Goal: Task Accomplishment & Management: Complete application form

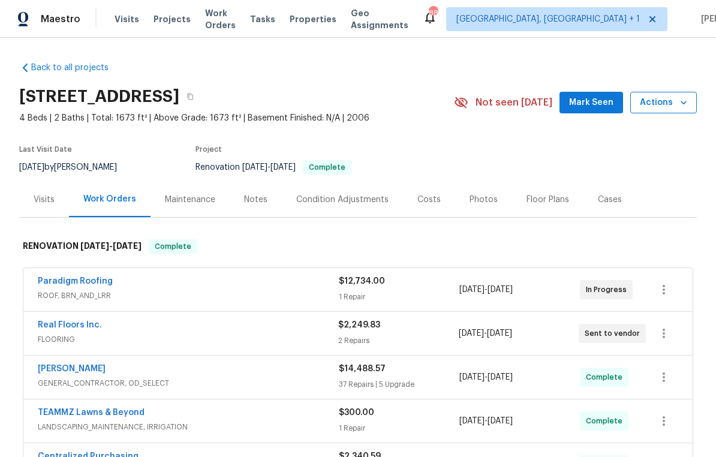
click at [665, 113] on button "Actions" at bounding box center [663, 103] width 67 height 22
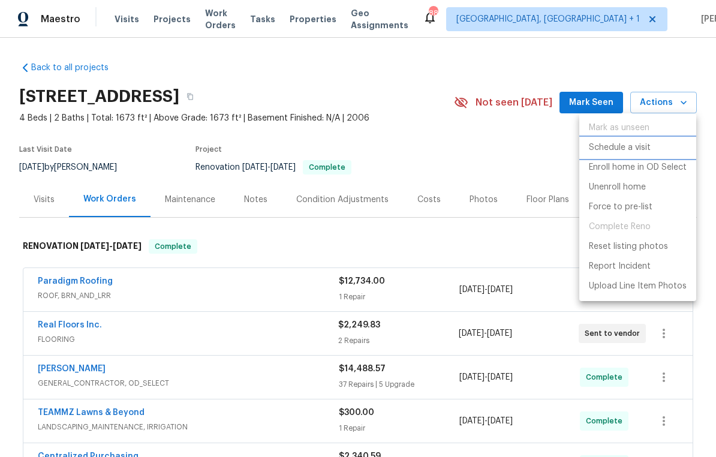
click at [649, 150] on p "Schedule a visit" at bounding box center [620, 147] width 62 height 13
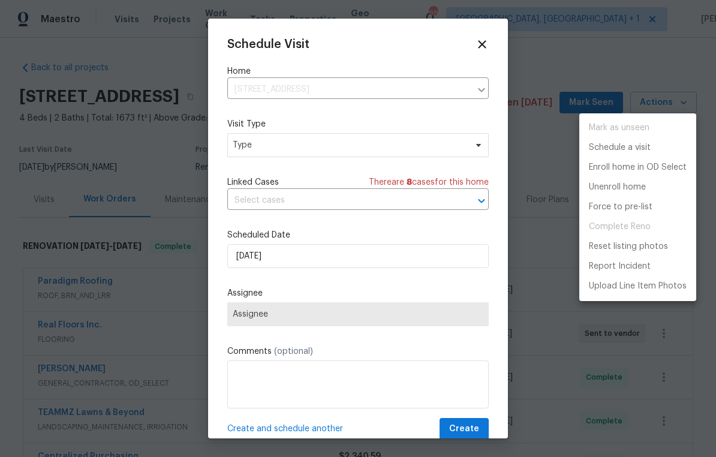
click at [364, 143] on div at bounding box center [358, 228] width 716 height 457
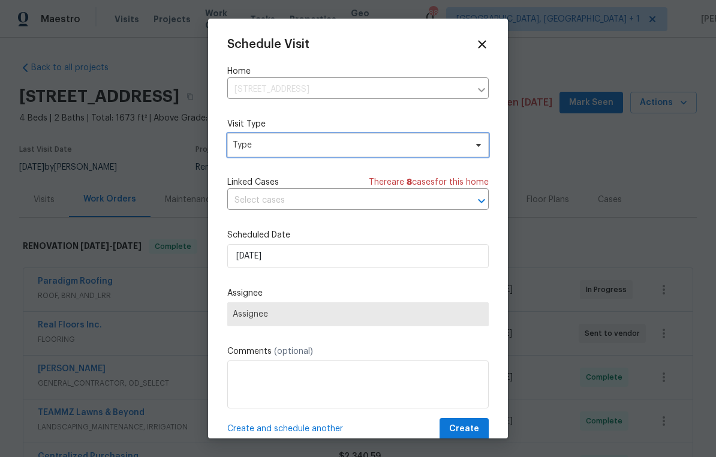
click at [346, 152] on span "Type" at bounding box center [357, 145] width 261 height 24
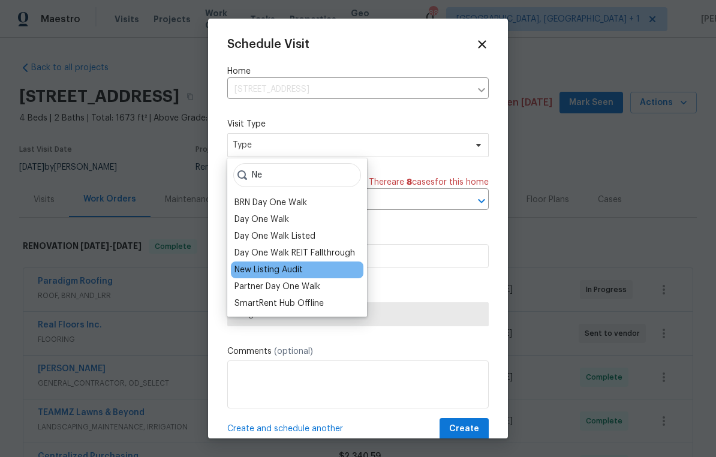
type input "Ne"
click at [315, 269] on div "New Listing Audit" at bounding box center [297, 269] width 132 height 17
click at [289, 268] on div "New Listing Audit" at bounding box center [268, 270] width 68 height 12
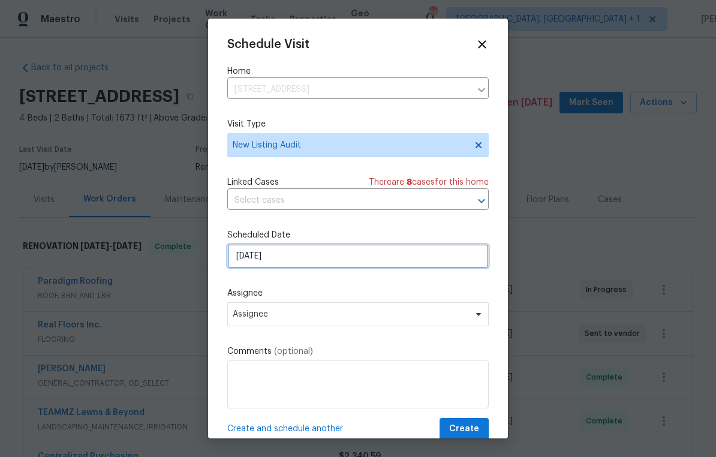
click at [348, 255] on input "[DATE]" at bounding box center [357, 256] width 261 height 24
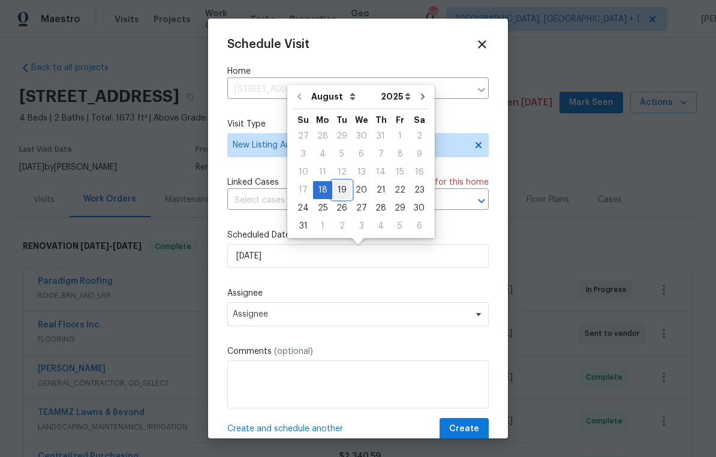
click at [337, 191] on div "19" at bounding box center [341, 190] width 19 height 17
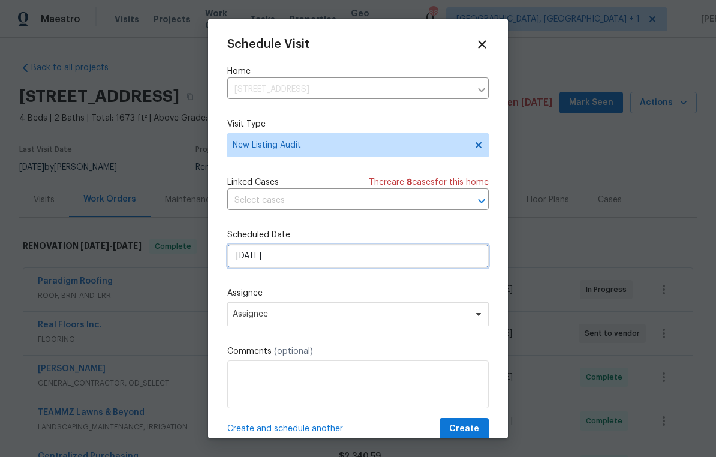
click at [322, 260] on input "8/19/2025" at bounding box center [357, 256] width 261 height 24
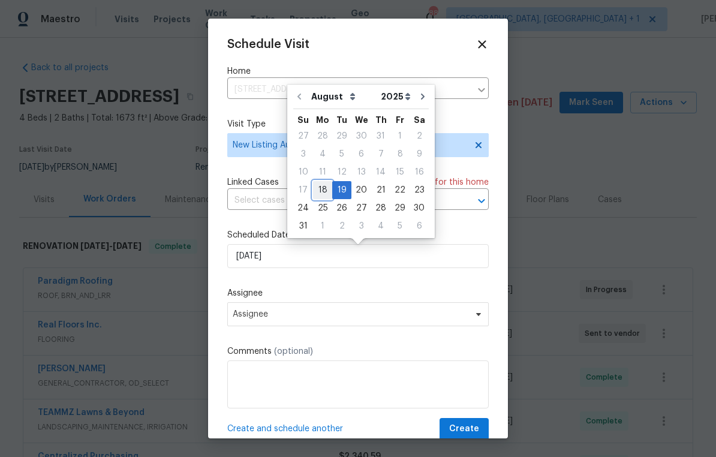
click at [319, 186] on div "18" at bounding box center [322, 190] width 19 height 17
type input "[DATE]"
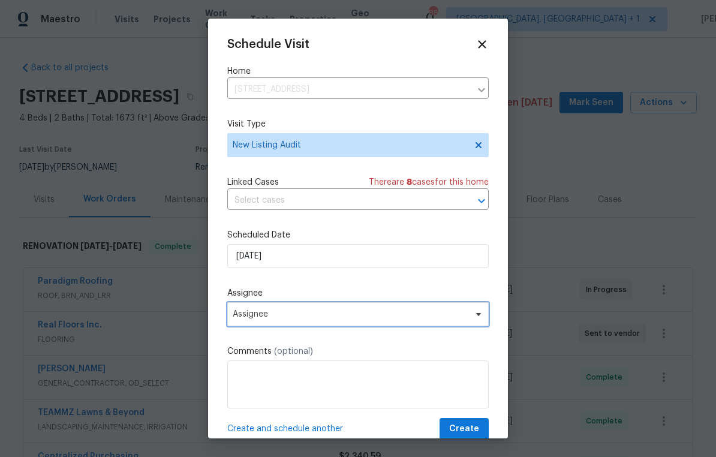
click at [328, 324] on span "Assignee" at bounding box center [357, 314] width 261 height 24
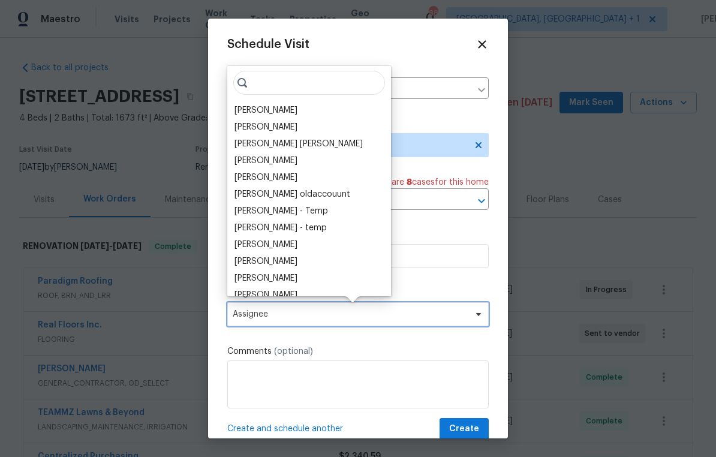
click at [355, 317] on span "Assignee" at bounding box center [350, 314] width 235 height 10
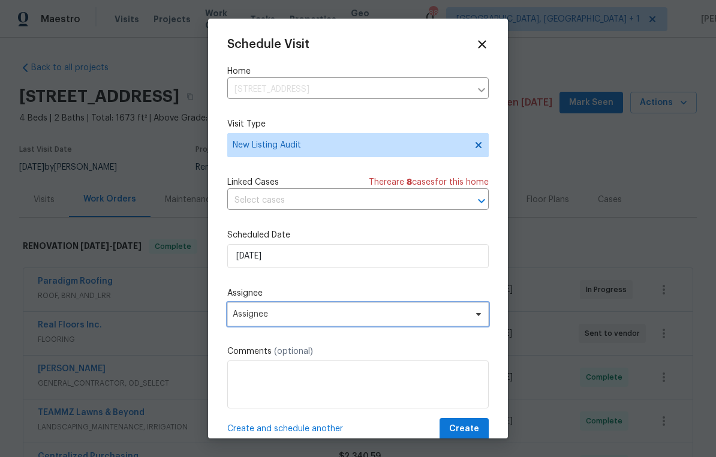
click at [346, 319] on span "Assignee" at bounding box center [350, 314] width 235 height 10
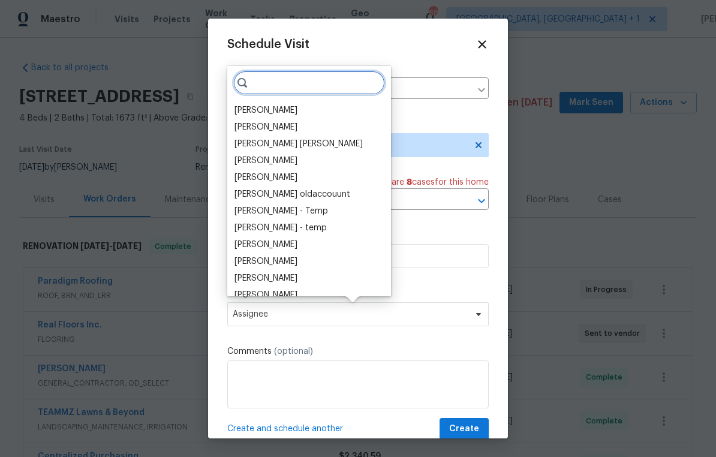
click at [289, 92] on input "search" at bounding box center [309, 83] width 152 height 24
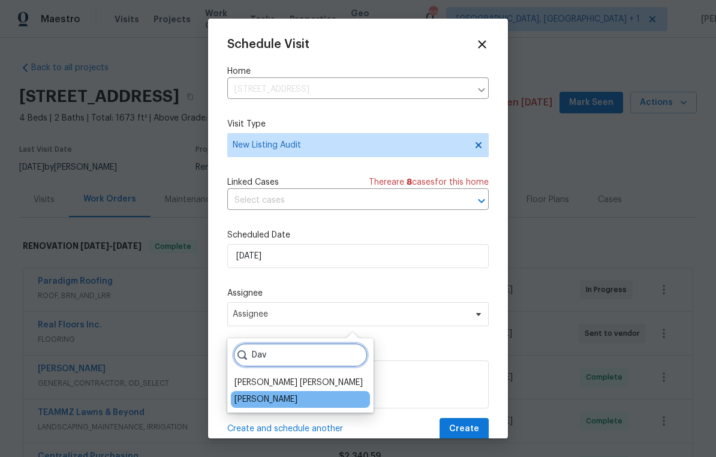
type input "Dav"
click at [295, 394] on div "[PERSON_NAME]" at bounding box center [265, 399] width 63 height 12
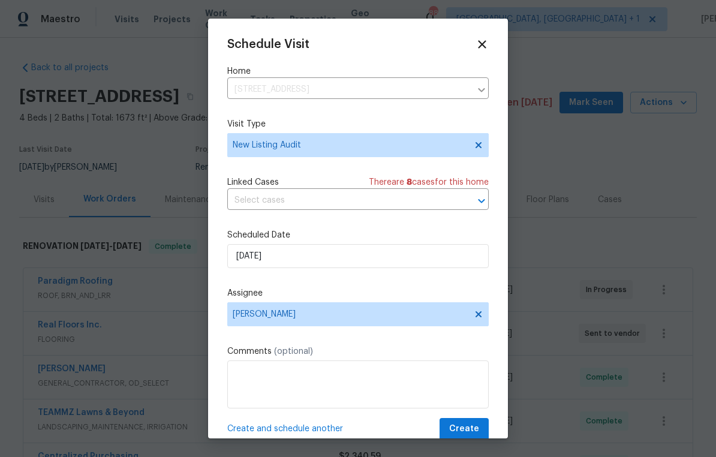
click at [473, 432] on span "Create" at bounding box center [464, 428] width 30 height 15
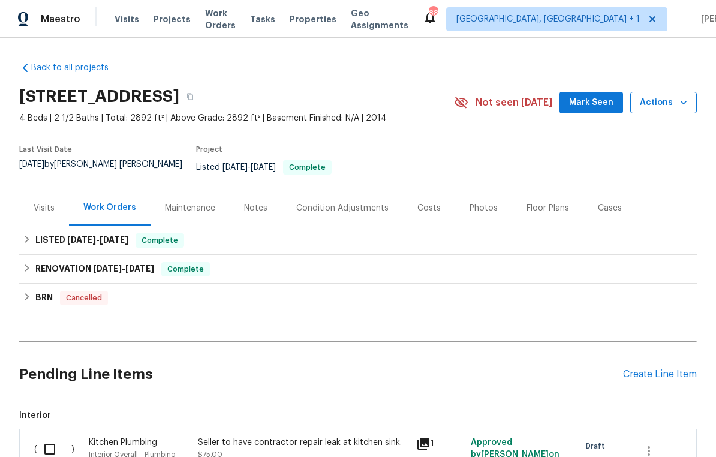
click at [681, 99] on icon "button" at bounding box center [683, 102] width 12 height 12
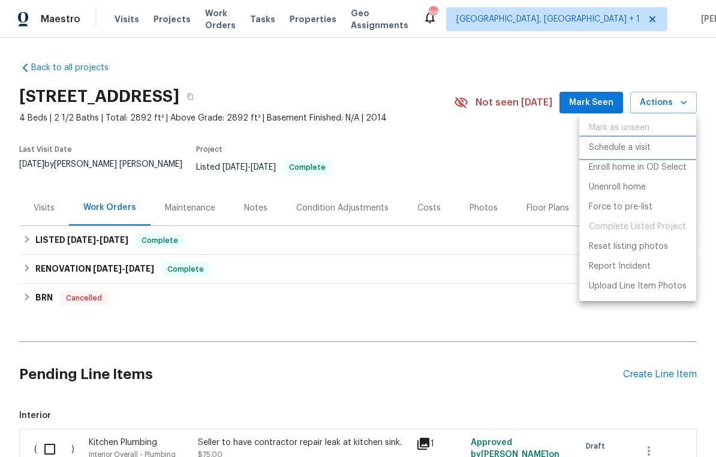
click at [644, 150] on p "Schedule a visit" at bounding box center [620, 147] width 62 height 13
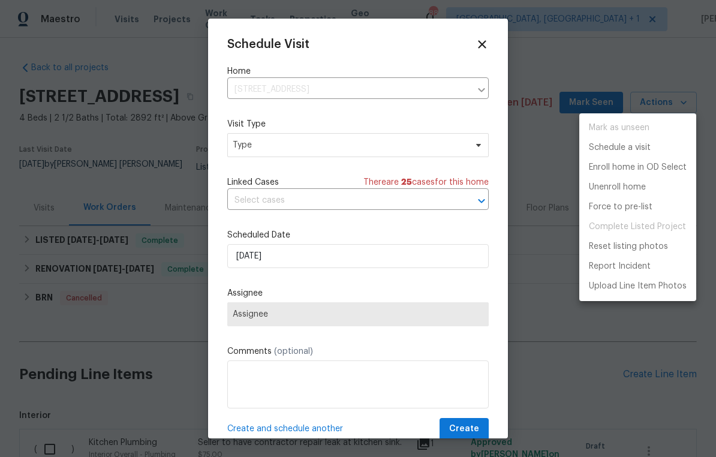
click at [342, 144] on div at bounding box center [358, 228] width 716 height 457
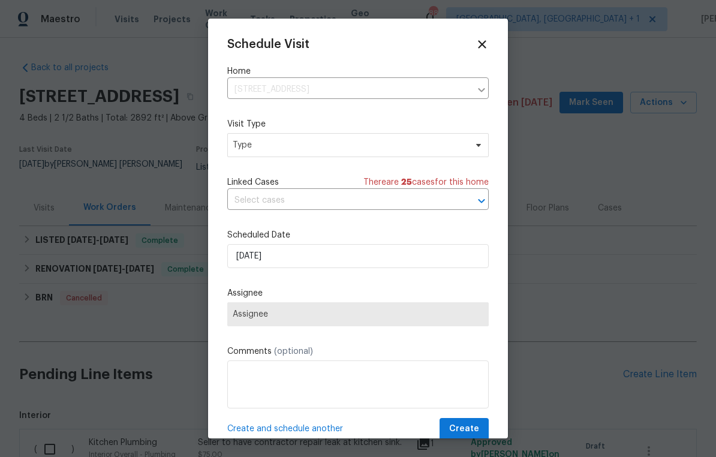
click at [581, 179] on div at bounding box center [358, 228] width 716 height 457
click at [488, 41] on icon at bounding box center [482, 44] width 14 height 14
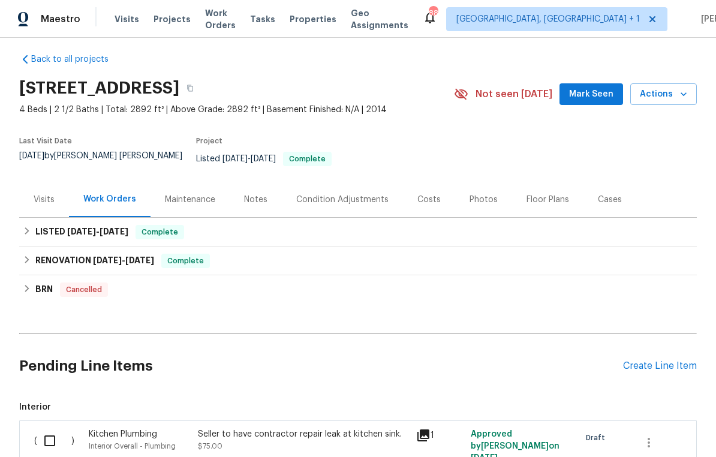
scroll to position [5, 0]
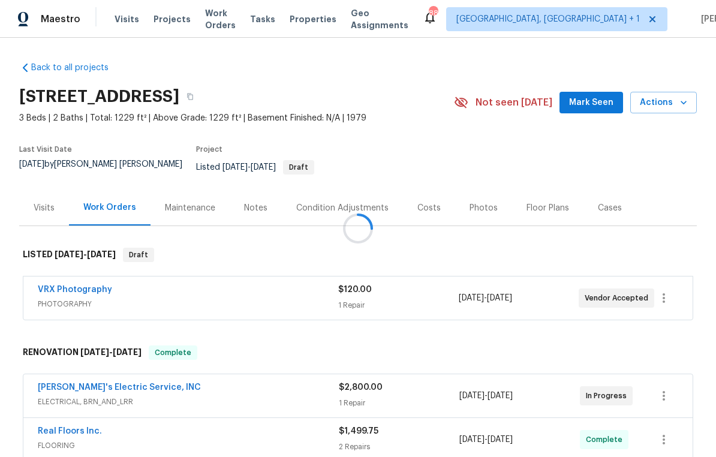
click at [678, 99] on icon "button" at bounding box center [683, 102] width 12 height 12
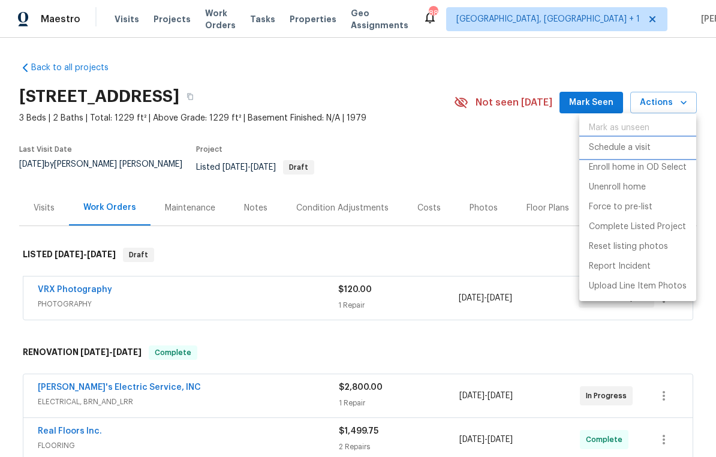
click at [635, 147] on p "Schedule a visit" at bounding box center [620, 147] width 62 height 13
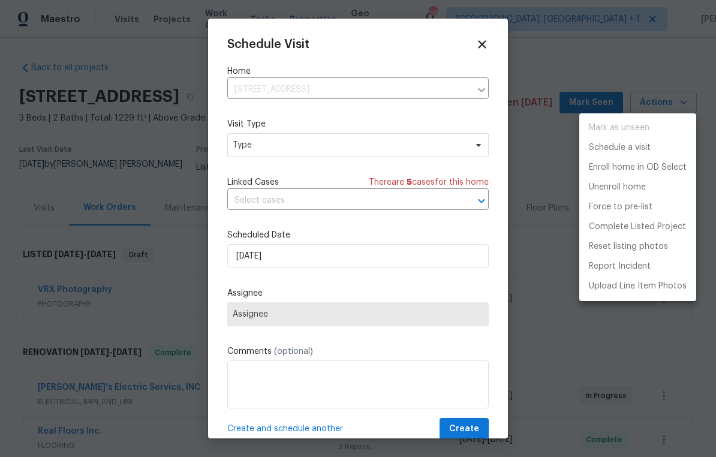
click at [364, 149] on div at bounding box center [358, 228] width 716 height 457
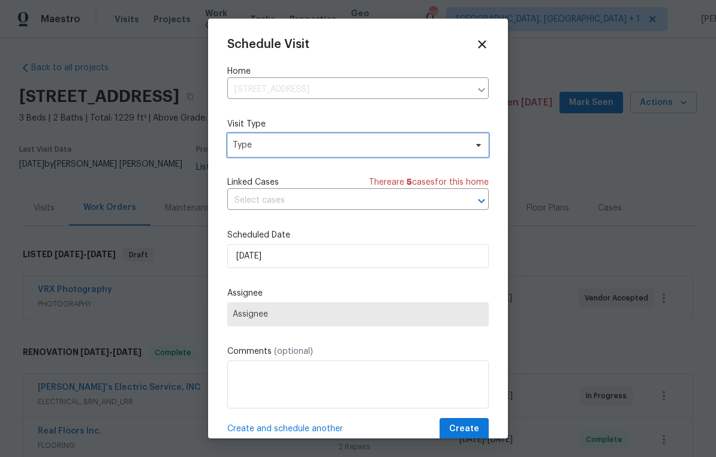
click at [354, 149] on span "Type" at bounding box center [349, 145] width 233 height 12
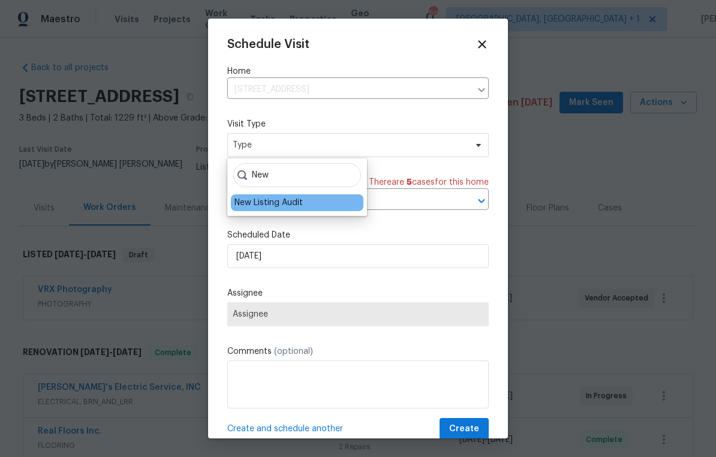
type input "New"
click at [292, 199] on div "New Listing Audit" at bounding box center [268, 203] width 68 height 12
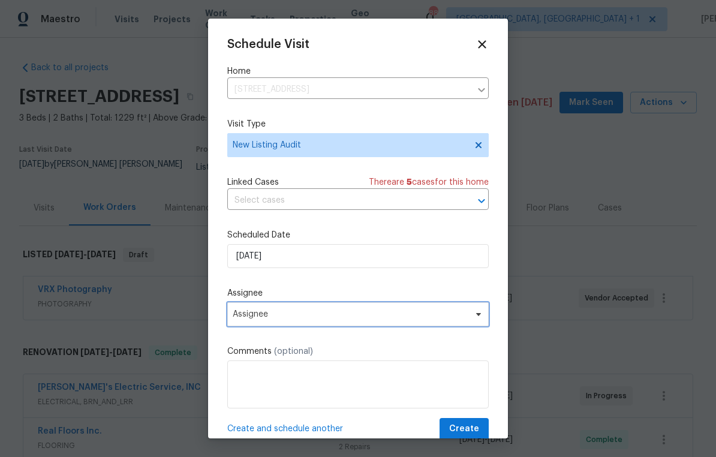
click at [301, 316] on span "Assignee" at bounding box center [350, 314] width 235 height 10
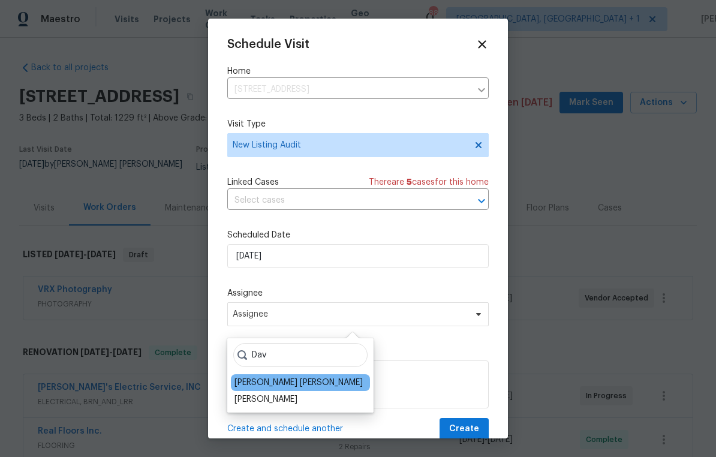
type input "Dav"
click at [288, 388] on div "[PERSON_NAME] [PERSON_NAME]" at bounding box center [298, 382] width 128 height 12
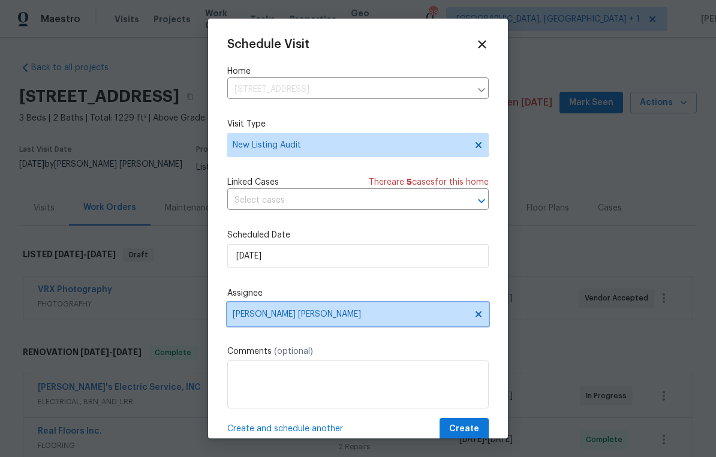
click at [329, 319] on span "[PERSON_NAME] [PERSON_NAME]" at bounding box center [350, 314] width 235 height 10
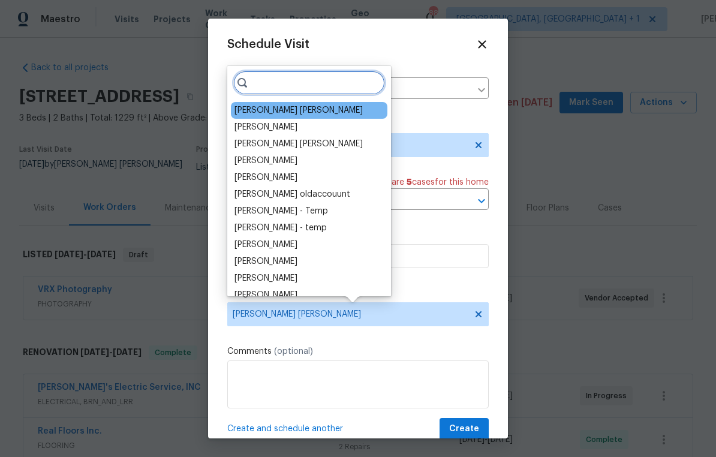
click at [289, 86] on input "search" at bounding box center [309, 83] width 152 height 24
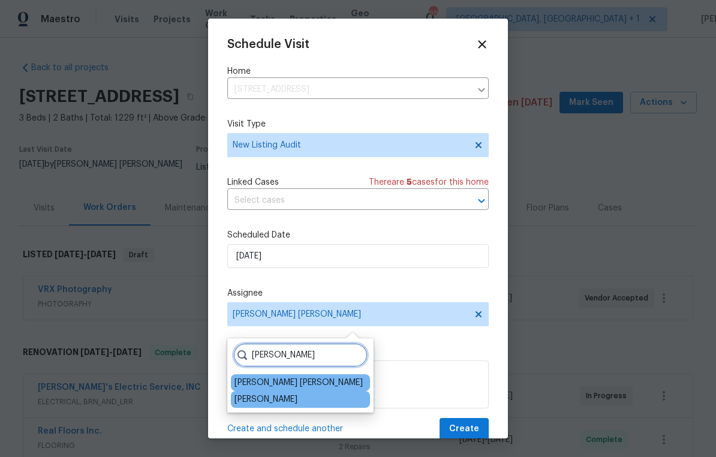
type input "David"
click at [292, 400] on div "[PERSON_NAME]" at bounding box center [265, 399] width 63 height 12
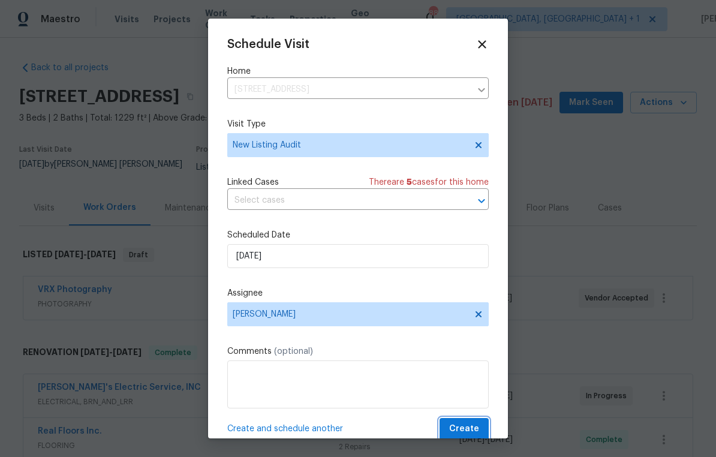
click at [475, 425] on span "Create" at bounding box center [464, 428] width 30 height 15
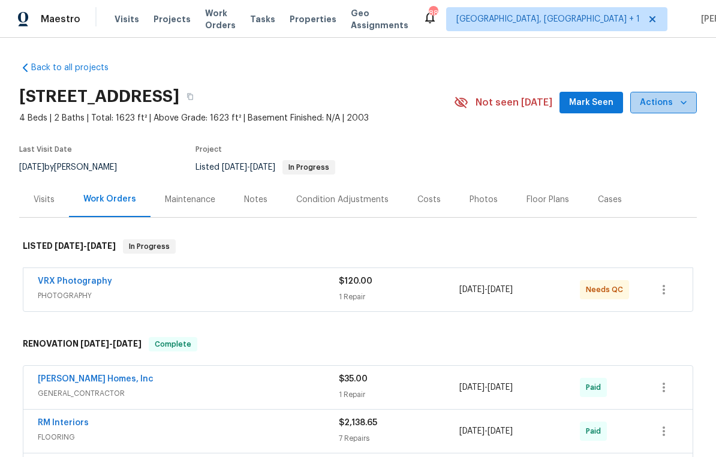
click at [667, 103] on span "Actions" at bounding box center [663, 102] width 47 height 15
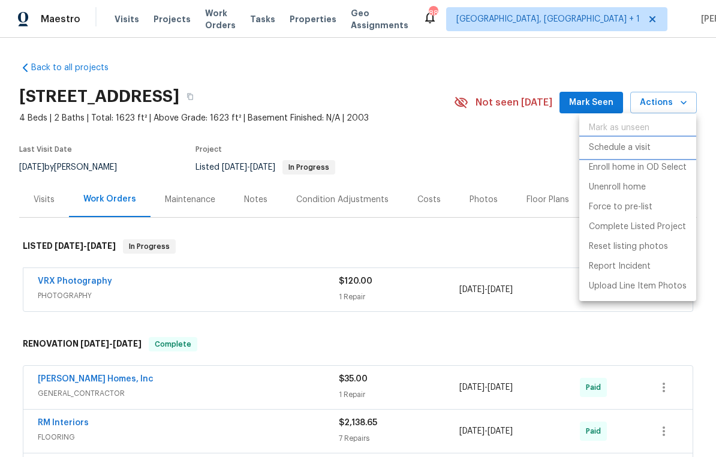
click at [637, 150] on p "Schedule a visit" at bounding box center [620, 147] width 62 height 13
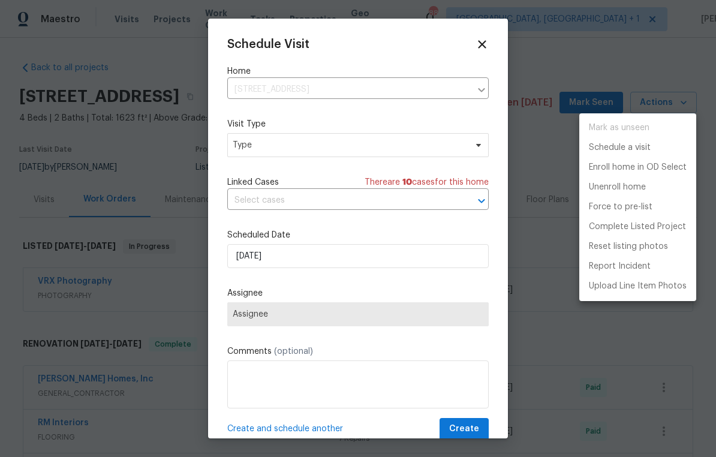
click at [350, 150] on div at bounding box center [358, 228] width 716 height 457
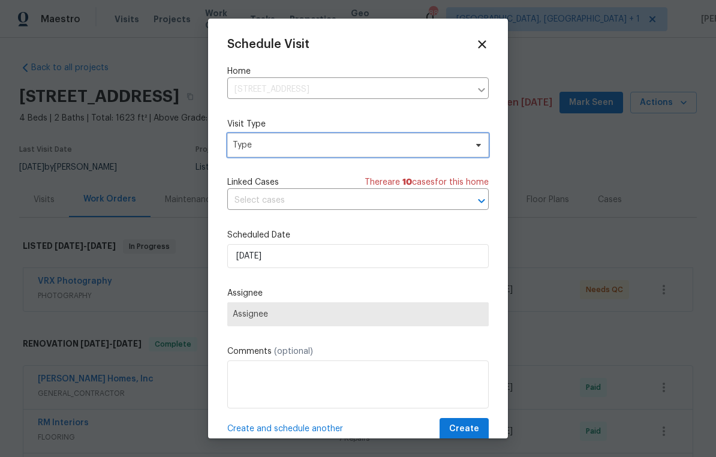
click at [319, 150] on span "Type" at bounding box center [349, 145] width 233 height 12
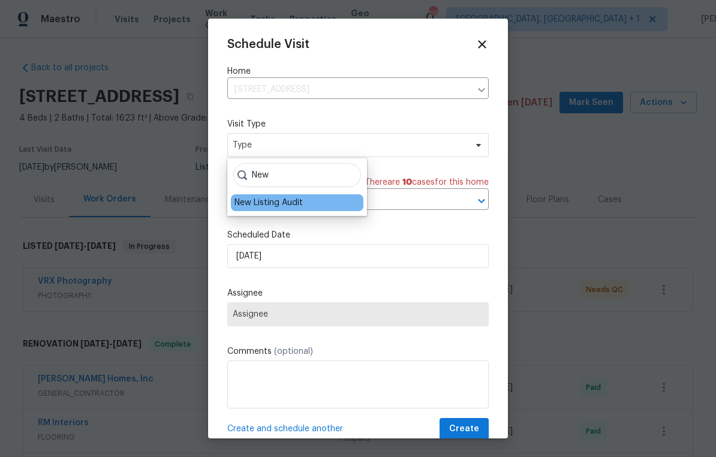
type input "New"
click at [297, 202] on div "New Listing Audit" at bounding box center [268, 203] width 68 height 12
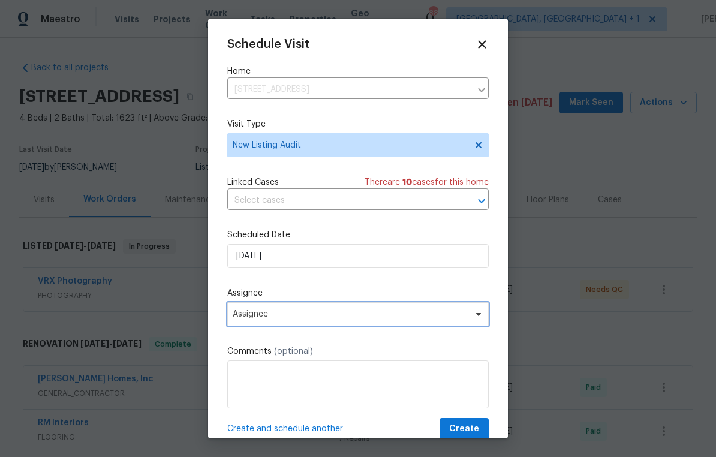
click at [302, 322] on span "Assignee" at bounding box center [357, 314] width 261 height 24
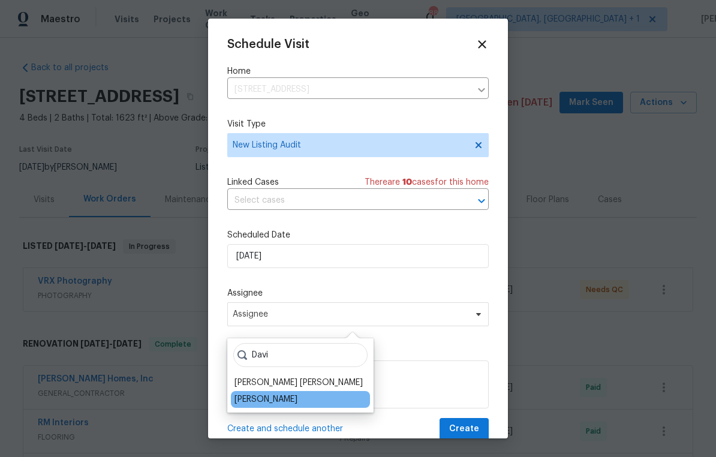
type input "Davi"
click at [294, 400] on div "[PERSON_NAME]" at bounding box center [265, 399] width 63 height 12
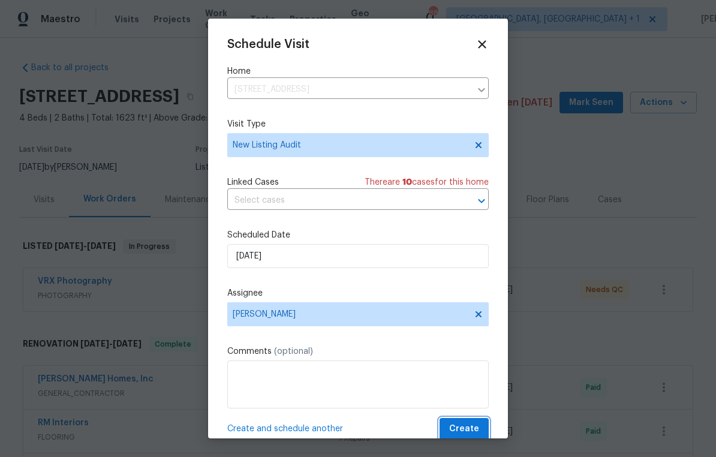
click at [470, 424] on button "Create" at bounding box center [463, 429] width 49 height 22
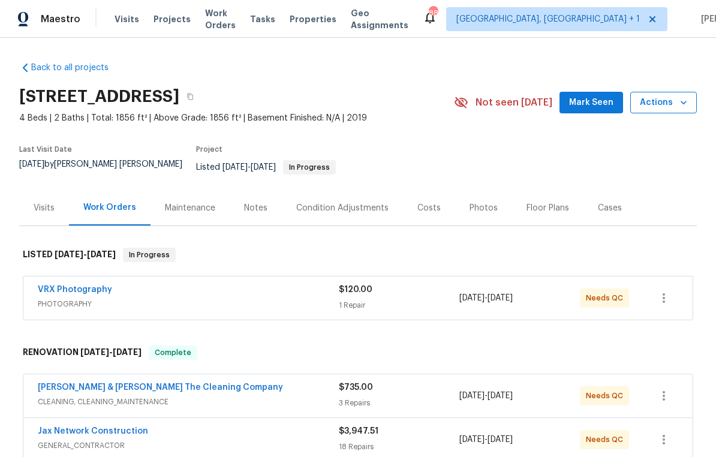
click at [673, 103] on span "Actions" at bounding box center [663, 102] width 47 height 15
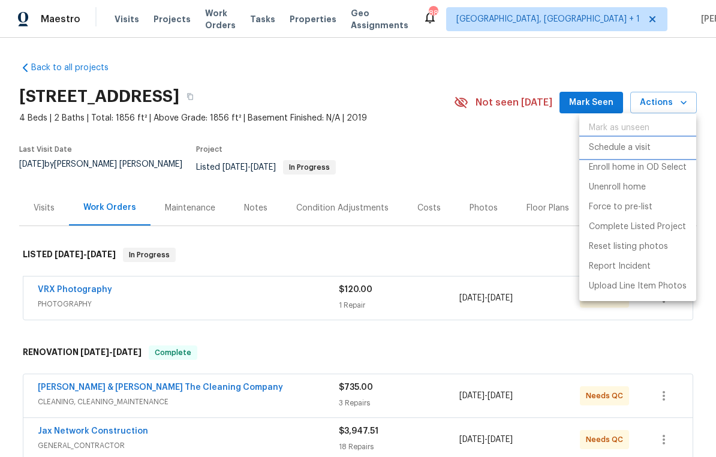
click at [640, 153] on p "Schedule a visit" at bounding box center [620, 147] width 62 height 13
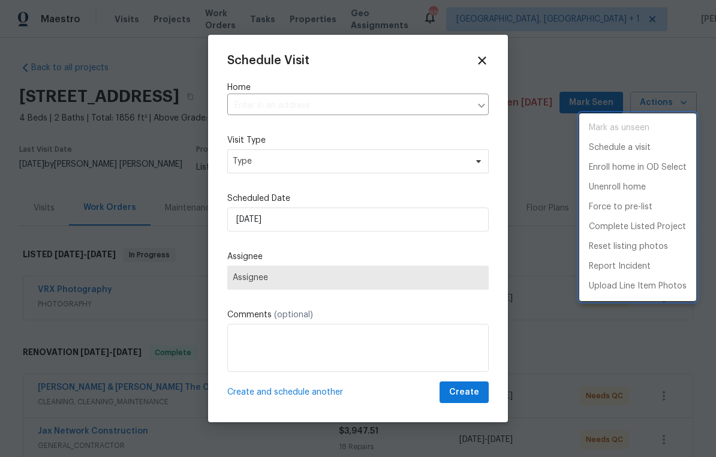
type input "[STREET_ADDRESS]"
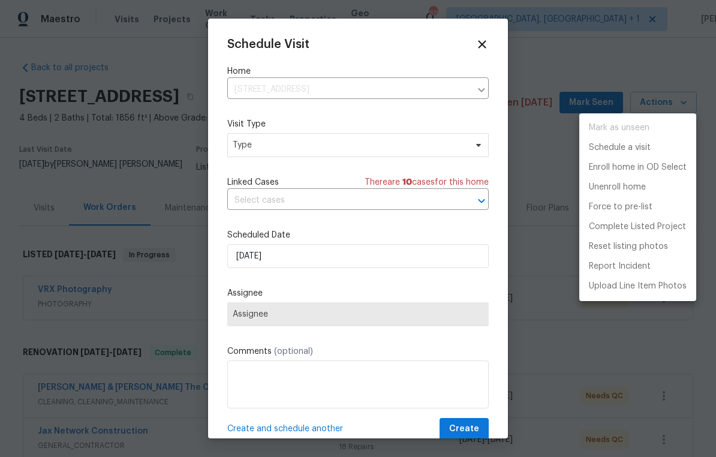
click at [384, 142] on div at bounding box center [358, 228] width 716 height 457
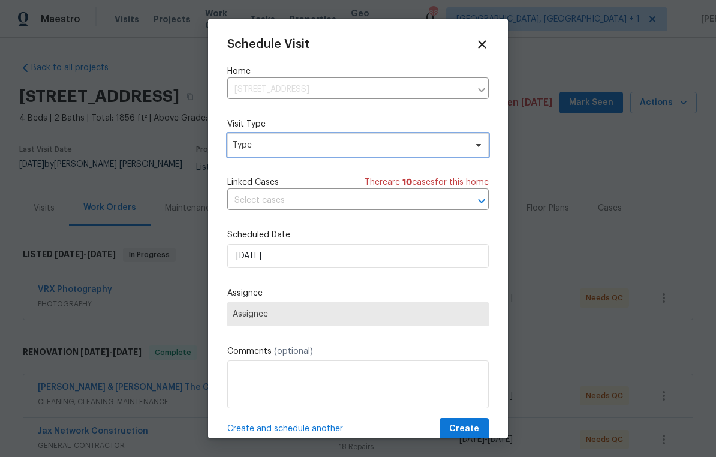
click at [382, 152] on span "Type" at bounding box center [357, 145] width 261 height 24
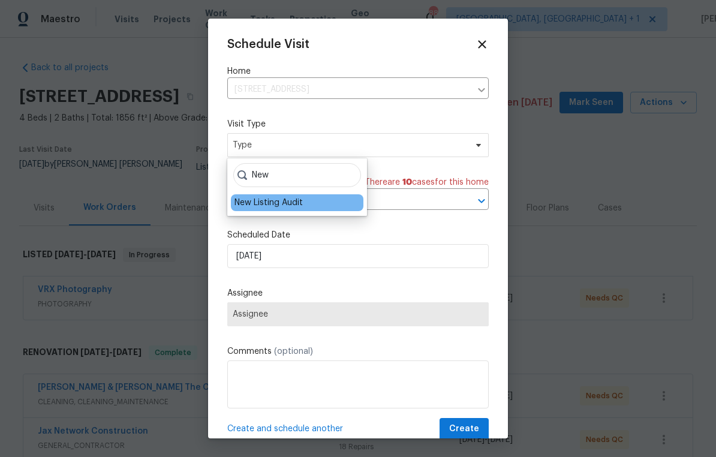
type input "New"
click at [303, 201] on div "New Listing Audit" at bounding box center [268, 203] width 68 height 12
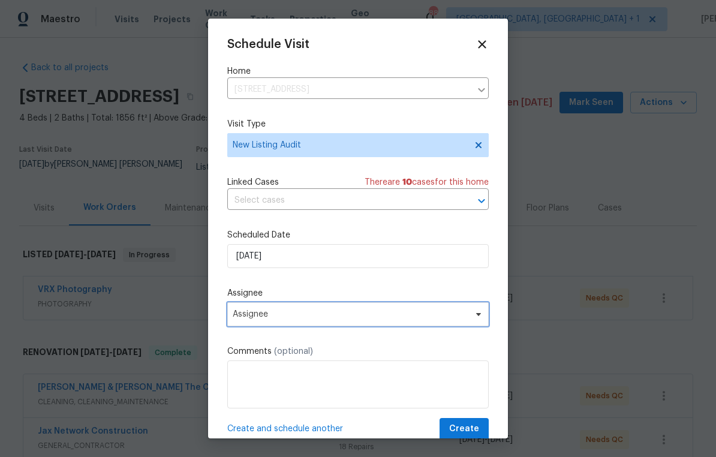
click at [343, 322] on span "Assignee" at bounding box center [357, 314] width 261 height 24
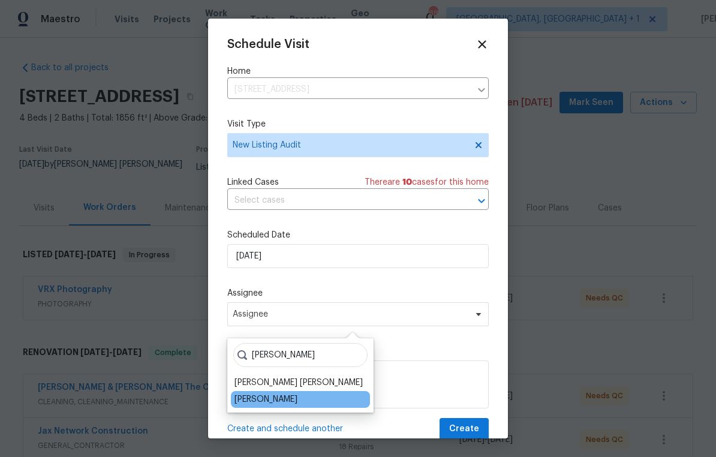
type input "[PERSON_NAME]"
click at [301, 397] on div "[PERSON_NAME]" at bounding box center [300, 399] width 139 height 17
click at [295, 402] on div "[PERSON_NAME]" at bounding box center [265, 399] width 63 height 12
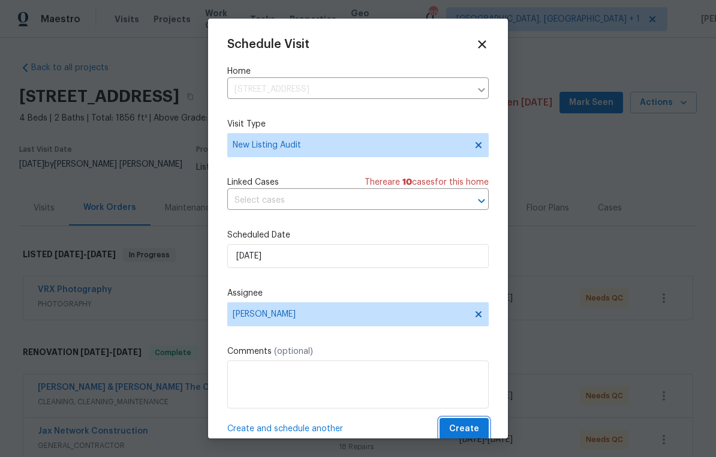
click at [475, 427] on span "Create" at bounding box center [464, 428] width 30 height 15
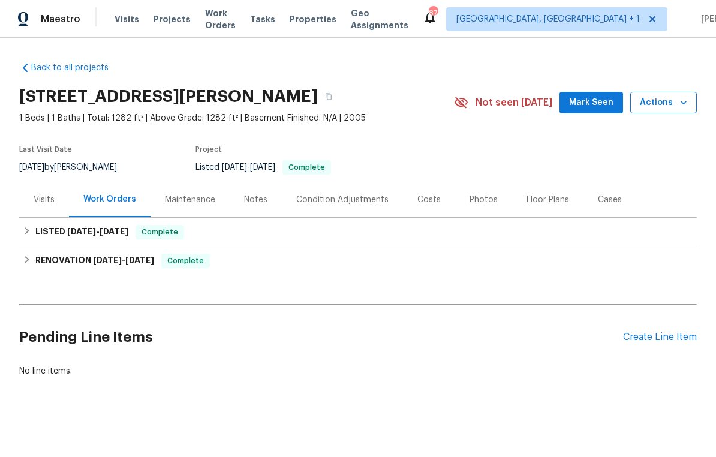
click at [674, 99] on span "Actions" at bounding box center [663, 102] width 47 height 15
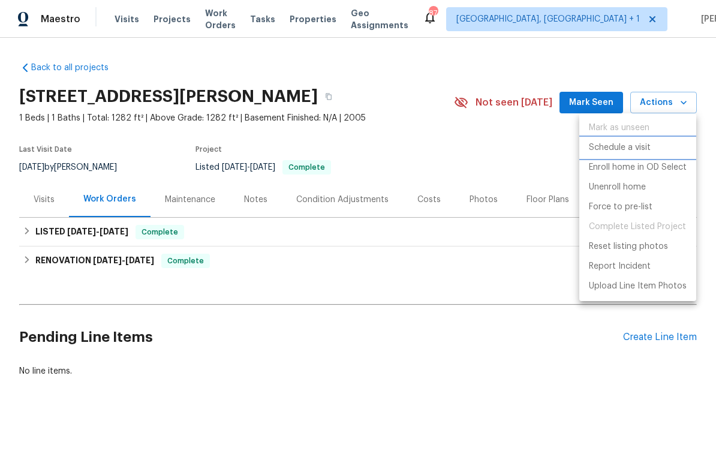
click at [650, 150] on li "Schedule a visit" at bounding box center [637, 148] width 117 height 20
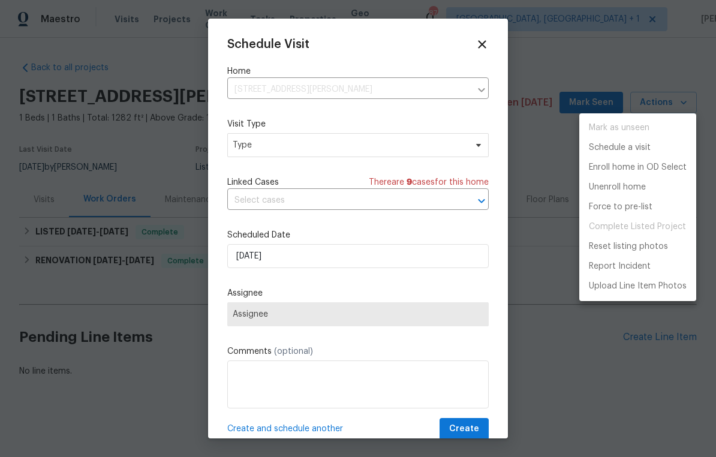
click at [349, 143] on div at bounding box center [358, 228] width 716 height 457
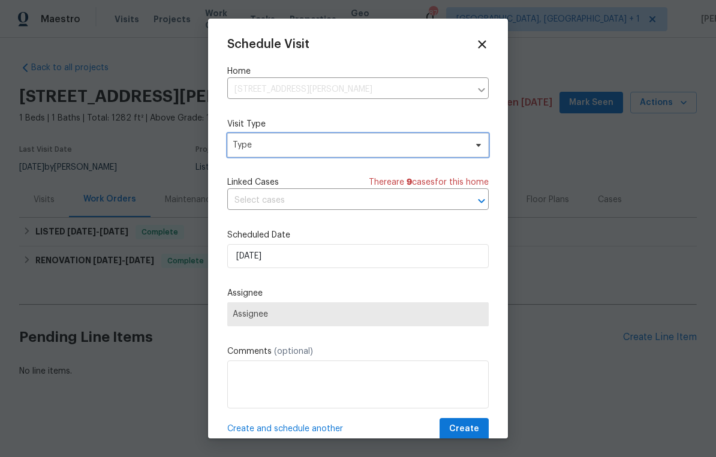
click at [364, 150] on span "Type" at bounding box center [349, 145] width 233 height 12
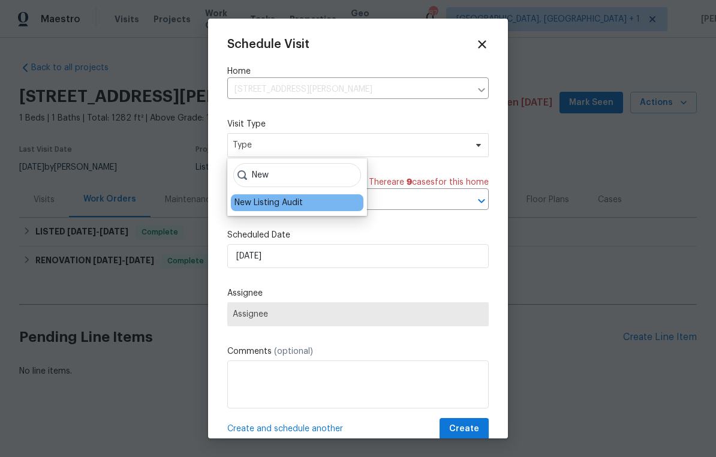
type input "New"
click at [301, 200] on div "New Listing Audit" at bounding box center [268, 203] width 68 height 12
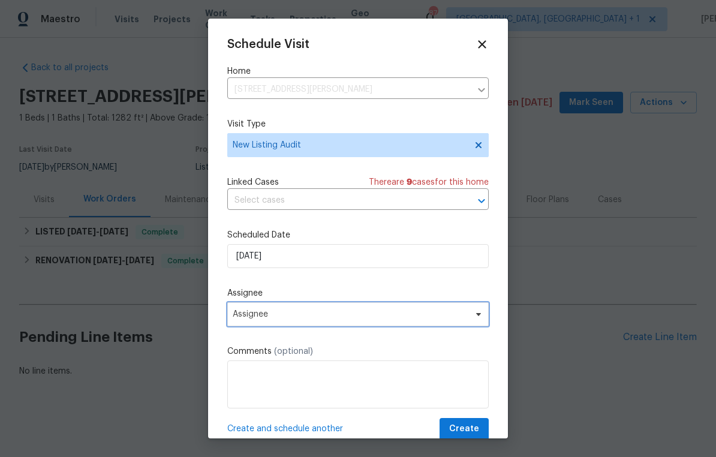
click at [332, 323] on span "Assignee" at bounding box center [357, 314] width 261 height 24
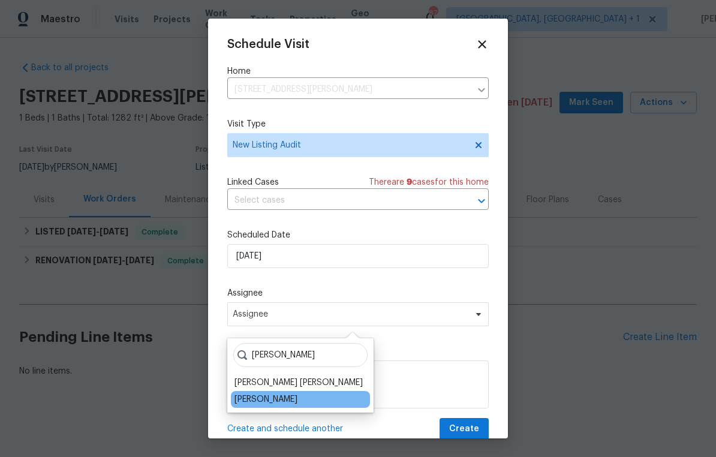
type input "[PERSON_NAME]"
click at [295, 403] on div "[PERSON_NAME]" at bounding box center [265, 399] width 63 height 12
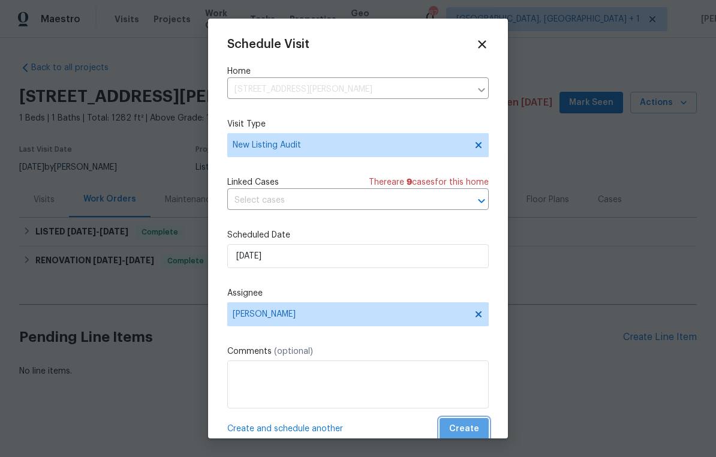
click at [468, 427] on span "Create" at bounding box center [464, 428] width 30 height 15
